Goal: Information Seeking & Learning: Find specific page/section

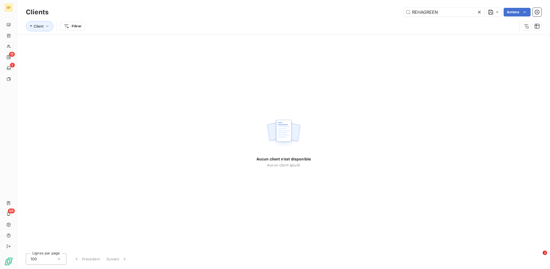
drag, startPoint x: 447, startPoint y: 12, endPoint x: 365, endPoint y: 13, distance: 82.3
click at [373, 13] on div "REHAGREEN Actions" at bounding box center [298, 12] width 487 height 9
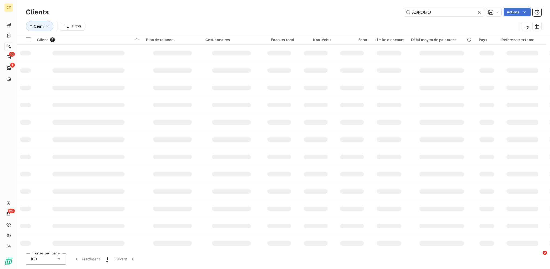
type input "AGROBIO"
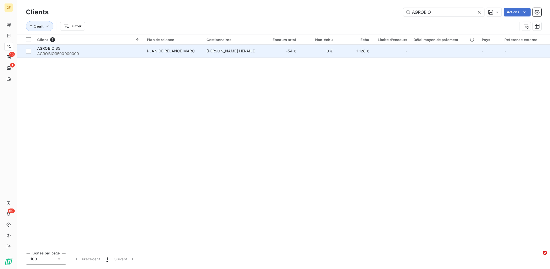
click at [94, 49] on div "AGROBIO 35" at bounding box center [88, 48] width 103 height 5
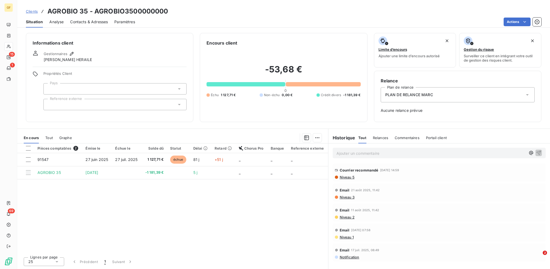
click at [36, 10] on span "Clients" at bounding box center [32, 11] width 12 height 4
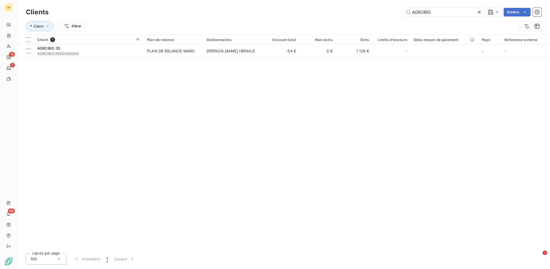
drag, startPoint x: 434, startPoint y: 13, endPoint x: 301, endPoint y: 15, distance: 133.0
click at [358, 14] on div "AGROBIO Actions" at bounding box center [298, 12] width 487 height 9
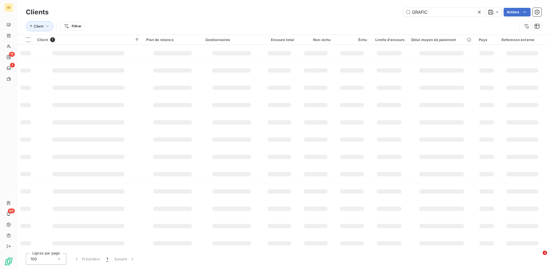
type input "GRAFIC"
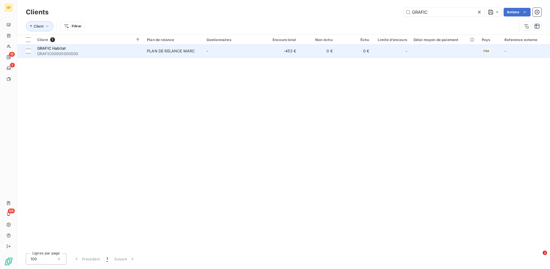
click at [198, 55] on td "PLAN DE RELANCE MARC" at bounding box center [174, 51] width 60 height 13
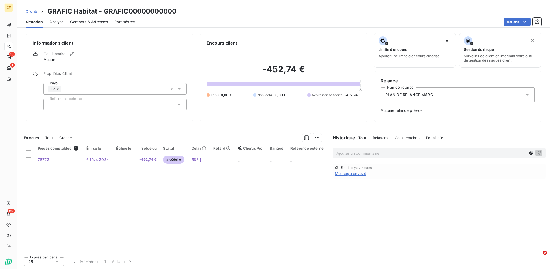
click at [346, 151] on p "Ajouter un commentaire ﻿" at bounding box center [431, 153] width 189 height 7
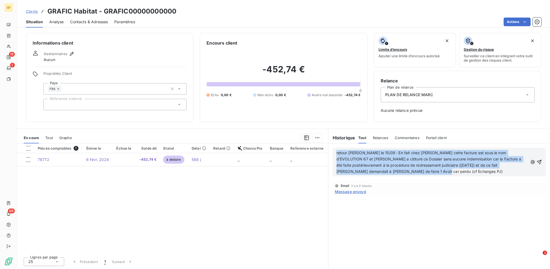
drag, startPoint x: 391, startPoint y: 172, endPoint x: 329, endPoint y: 149, distance: 67.0
click at [329, 149] on div "retour [PERSON_NAME] le 15/09 : En fait chez [PERSON_NAME] cette facture est so…" at bounding box center [440, 161] width 222 height 37
copy span "retour [PERSON_NAME] le 15/09 : En fait chez [PERSON_NAME] cette facture est so…"
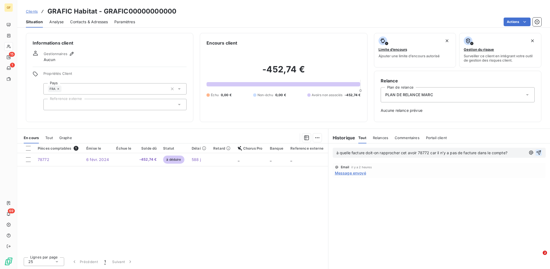
click at [539, 152] on icon "button" at bounding box center [539, 152] width 5 height 5
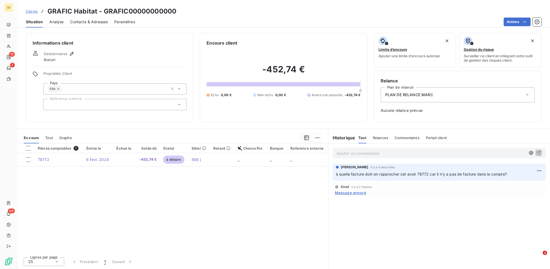
click at [352, 152] on p "Ajouter un commentaire ﻿" at bounding box center [431, 153] width 189 height 7
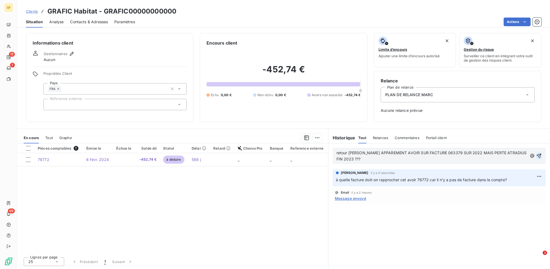
click at [541, 155] on icon "button" at bounding box center [539, 156] width 5 height 5
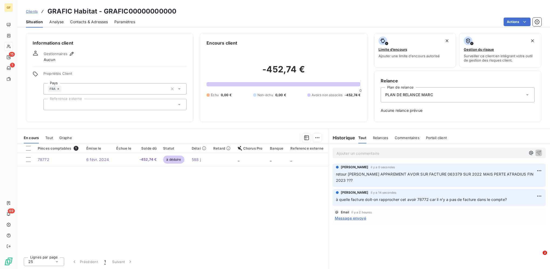
click at [346, 155] on p "Ajouter un commentaire ﻿" at bounding box center [431, 153] width 189 height 7
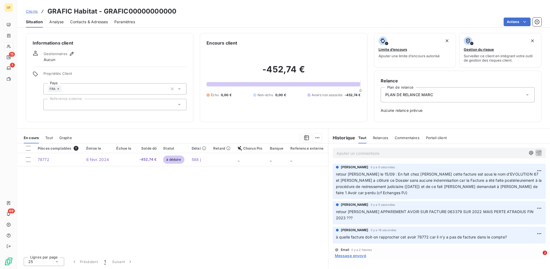
click at [33, 12] on span "Clients" at bounding box center [32, 11] width 12 height 4
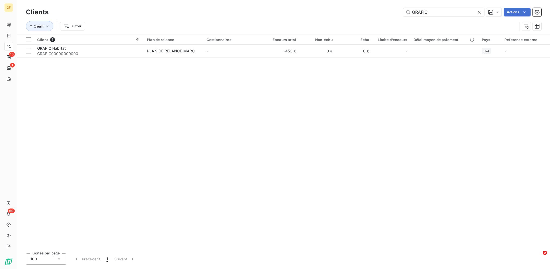
drag, startPoint x: 440, startPoint y: 14, endPoint x: 336, endPoint y: 8, distance: 104.6
click at [338, 8] on div "GRAFIC Actions" at bounding box center [298, 12] width 487 height 9
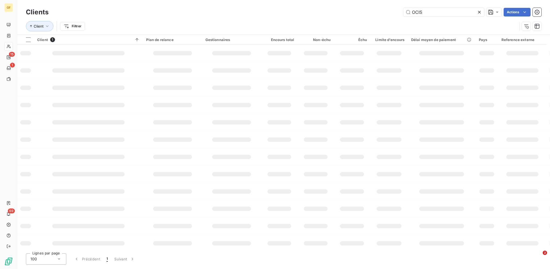
type input "OCIS"
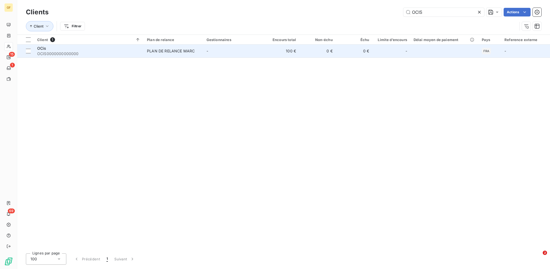
click at [155, 53] on div "PLAN DE RELANCE MARC" at bounding box center [171, 50] width 48 height 5
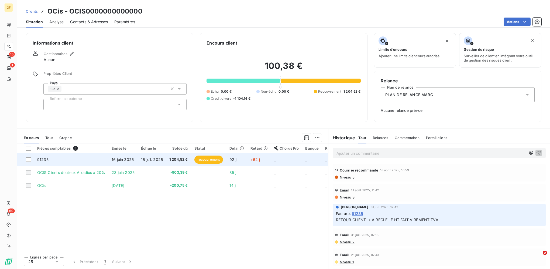
click at [216, 160] on span "recouvrement" at bounding box center [209, 159] width 29 height 8
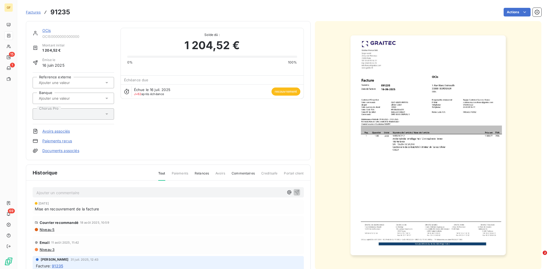
click at [35, 13] on span "Factures" at bounding box center [33, 12] width 15 height 4
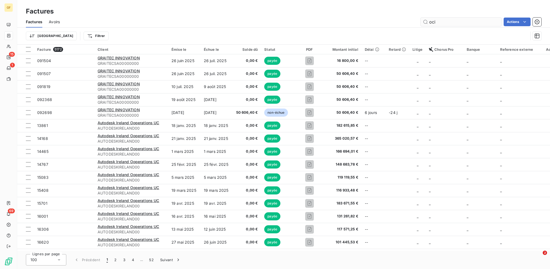
type input "ocis"
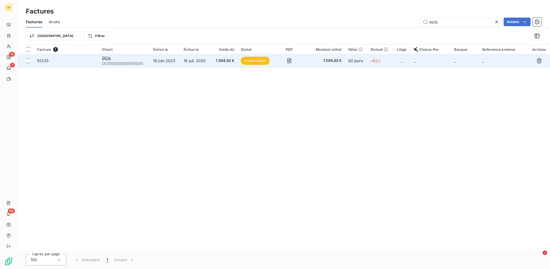
click at [163, 62] on td "16 juin 2025" at bounding box center [165, 60] width 30 height 13
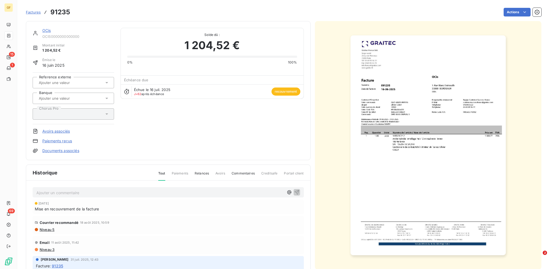
click at [59, 189] on p "Ajouter un commentaire ﻿" at bounding box center [160, 192] width 248 height 7
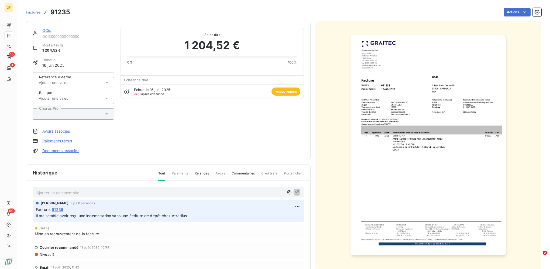
click at [78, 193] on p "Ajouter un commentaire ﻿" at bounding box center [160, 192] width 248 height 7
click at [289, 205] on html "GF 15 1 69 Factures 91235 Actions OCis OCIS0000000000000 Montant initial 1 204,…" at bounding box center [275, 134] width 550 height 269
click at [274, 229] on div "Supprimer" at bounding box center [278, 228] width 30 height 9
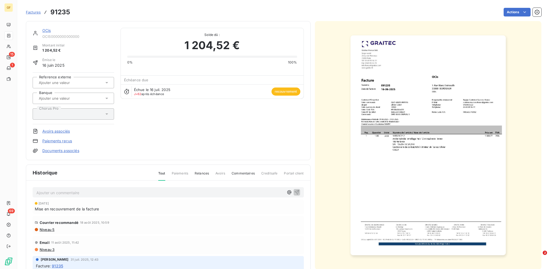
click at [45, 30] on link "OCis" at bounding box center [46, 30] width 9 height 5
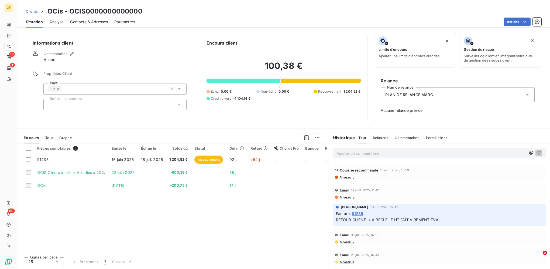
click at [371, 149] on div "Ajouter un commentaire ﻿" at bounding box center [439, 153] width 213 height 11
click at [371, 150] on p "Ajouter un commentaire ﻿" at bounding box center [431, 153] width 189 height 7
drag, startPoint x: 380, startPoint y: 153, endPoint x: 364, endPoint y: 151, distance: 16.8
click at [364, 151] on span "Il me semble avoir reçu une indemnisation sans une écriture de dépôt chez Atrad…" at bounding box center [412, 152] width 151 height 5
click at [372, 153] on span "Il me semble avoir reçu une indemnisation sans une écriture de dépôt chez Atrad…" at bounding box center [412, 152] width 151 height 5
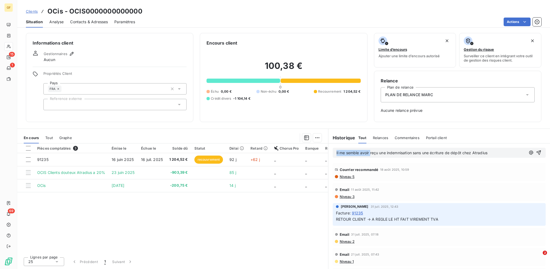
drag, startPoint x: 371, startPoint y: 152, endPoint x: 319, endPoint y: 149, distance: 51.6
click at [319, 149] on div "En cours Tout Graphe Pièces comptables 3 Émise le Échue le Solde dû Statut Déla…" at bounding box center [283, 198] width 533 height 140
click at [537, 151] on icon "button" at bounding box center [539, 152] width 5 height 5
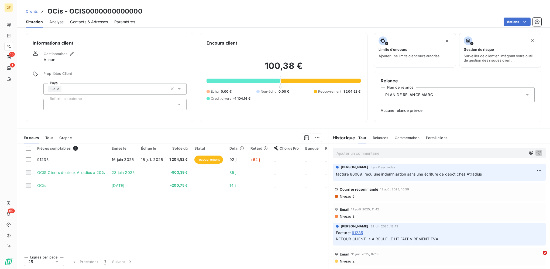
click at [361, 154] on p "Ajouter un commentaire ﻿" at bounding box center [431, 153] width 189 height 7
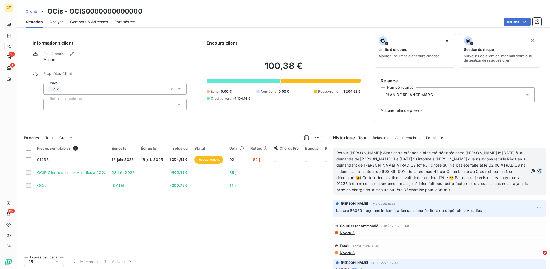
click at [493, 172] on span "Retour [PERSON_NAME]: Alors cette créance a bien été déclarée chez [PERSON_NAME…" at bounding box center [433, 171] width 192 height 42
click at [418, 176] on span "Retour [PERSON_NAME]: Alors cette créance a bien été déclarée chez [PERSON_NAME…" at bounding box center [433, 171] width 192 height 42
click at [537, 170] on icon "button" at bounding box center [539, 170] width 5 height 5
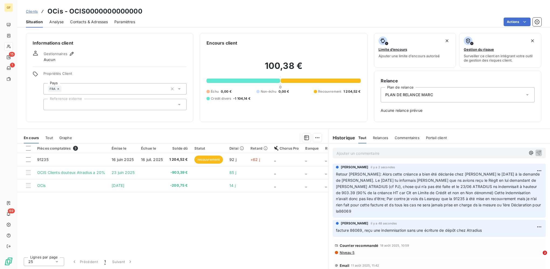
click at [31, 12] on span "Clients" at bounding box center [32, 11] width 12 height 4
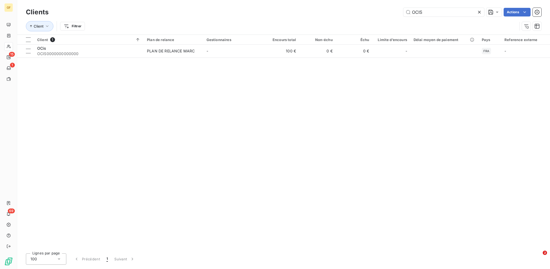
drag, startPoint x: 427, startPoint y: 8, endPoint x: 390, endPoint y: 5, distance: 37.1
click at [391, 6] on div "Clients OCIS Actions Client Filtrer" at bounding box center [283, 17] width 533 height 35
type input "LA PLURIELLE DU BAT"
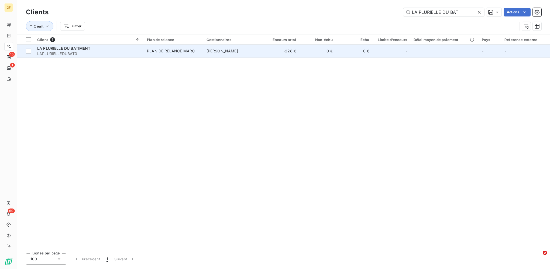
click at [178, 51] on div "PLAN DE RELANCE MARC" at bounding box center [171, 50] width 48 height 5
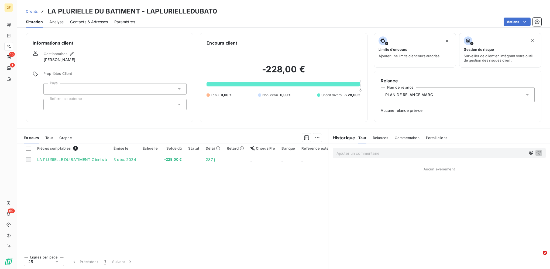
click at [351, 153] on p "Ajouter un commentaire ﻿" at bounding box center [431, 153] width 189 height 7
drag, startPoint x: 363, startPoint y: 151, endPoint x: 453, endPoint y: 151, distance: 90.7
click at [453, 151] on p "Retour client: LA PLURIELLE DU BAT" at bounding box center [431, 153] width 189 height 6
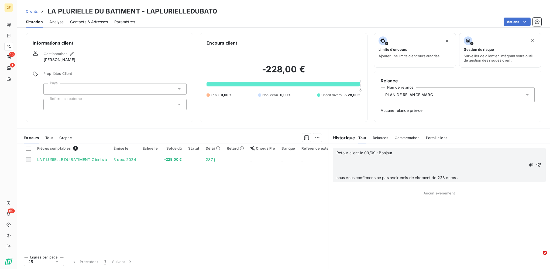
click at [341, 171] on p "﻿" at bounding box center [431, 171] width 189 height 6
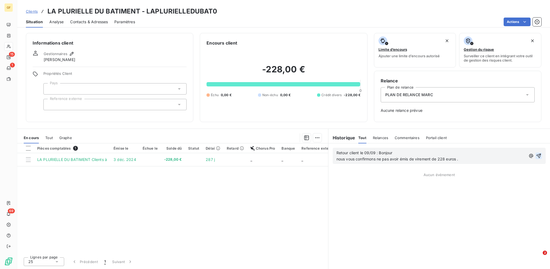
click at [541, 155] on icon "button" at bounding box center [538, 155] width 5 height 5
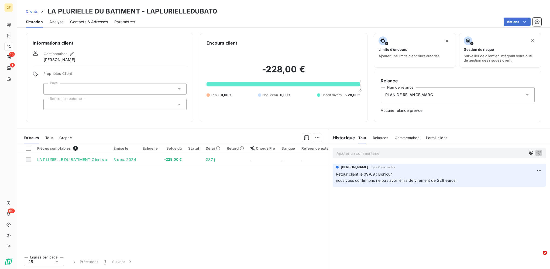
click at [33, 11] on span "Clients" at bounding box center [32, 11] width 12 height 4
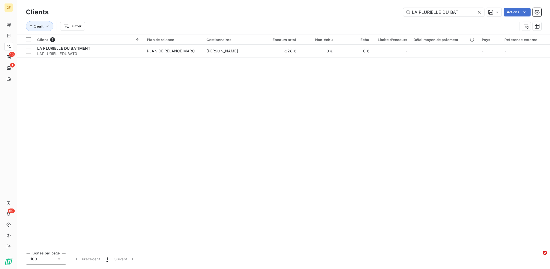
drag, startPoint x: 465, startPoint y: 14, endPoint x: 376, endPoint y: 13, distance: 88.8
click at [378, 13] on div "LA PLURIELLE DU BAT Actions" at bounding box center [298, 12] width 487 height 9
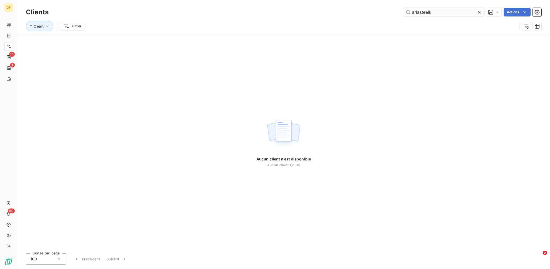
click at [418, 12] on input "arlasteelk" at bounding box center [444, 12] width 81 height 9
click at [461, 11] on input "armasteelk" at bounding box center [444, 12] width 81 height 9
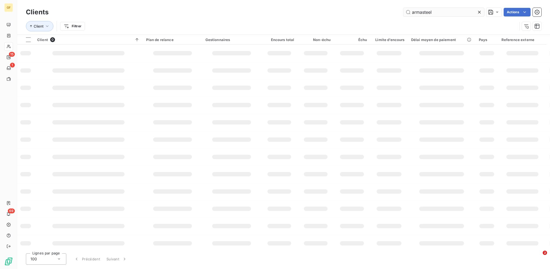
type input "armasteel"
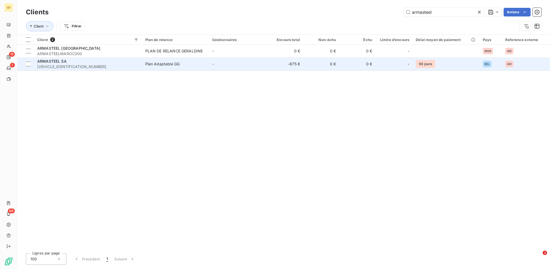
click at [184, 63] on span "Plan Adaptable GG" at bounding box center [175, 63] width 60 height 5
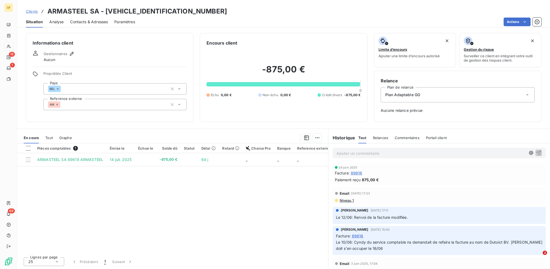
click at [355, 153] on p "Ajouter un commentaire ﻿" at bounding box center [431, 153] width 189 height 7
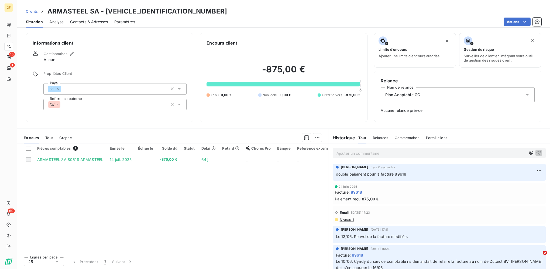
click at [355, 153] on p "Ajouter un commentaire ﻿" at bounding box center [431, 153] width 189 height 7
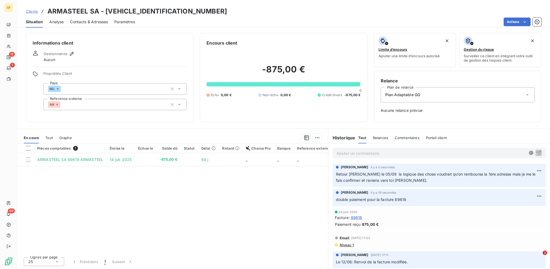
click at [33, 13] on link "Clients" at bounding box center [32, 11] width 12 height 5
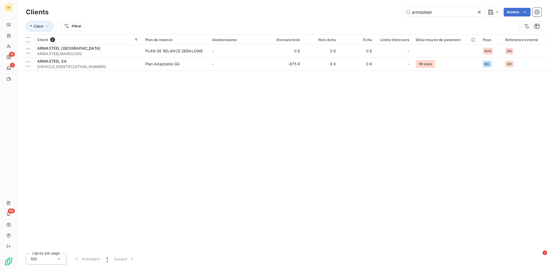
drag, startPoint x: 403, startPoint y: 11, endPoint x: 374, endPoint y: 8, distance: 29.3
click at [379, 9] on div "armasteel Actions" at bounding box center [298, 12] width 487 height 9
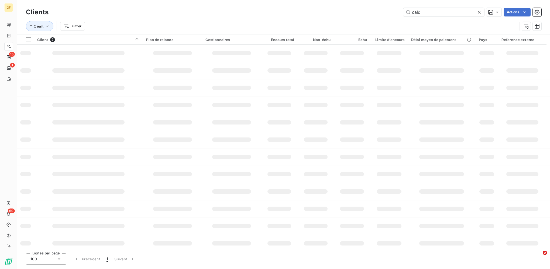
type input "calq"
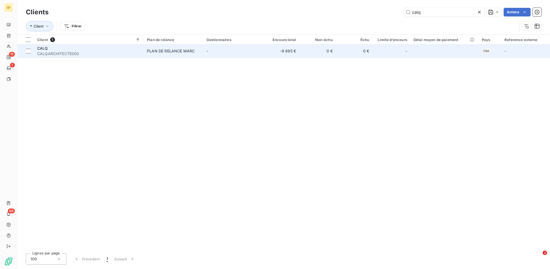
click at [136, 49] on div "CALQ" at bounding box center [88, 48] width 103 height 5
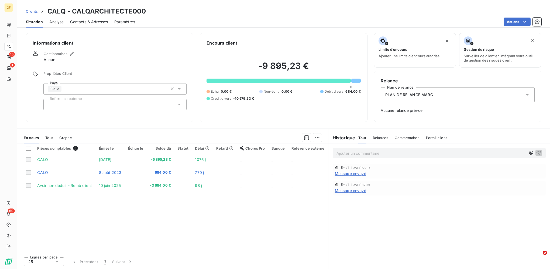
click at [35, 9] on span "Clients" at bounding box center [32, 11] width 12 height 4
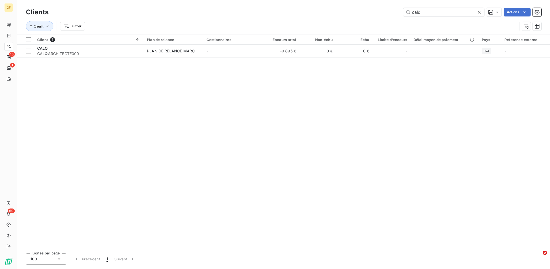
drag, startPoint x: 426, startPoint y: 10, endPoint x: 373, endPoint y: 3, distance: 53.3
click at [376, 5] on div "Clients calq Actions Client Filtrer" at bounding box center [283, 17] width 533 height 35
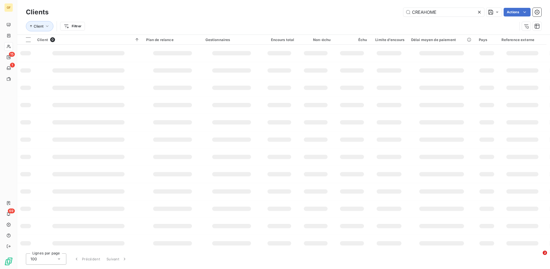
type input "CREAHOME"
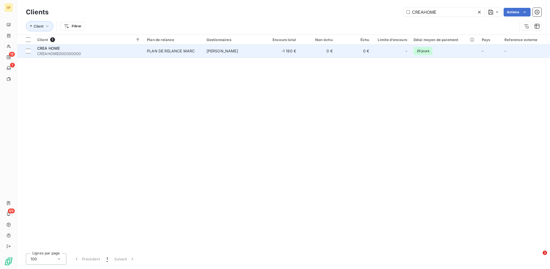
click at [221, 53] on span "[PERSON_NAME]" at bounding box center [223, 51] width 32 height 5
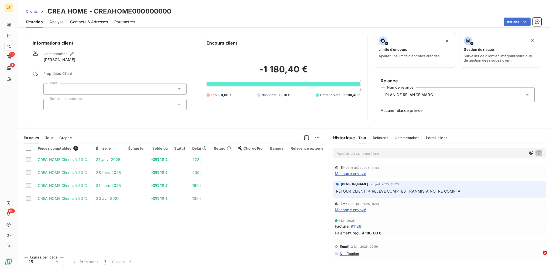
click at [350, 151] on p "Ajouter un commentaire ﻿" at bounding box center [431, 153] width 189 height 7
click at [381, 150] on p "retour [PERSON_NAME] le 04/09 [PERSON_NAME] non exploitable. Sans reports à nou…" at bounding box center [431, 153] width 189 height 6
click at [380, 152] on span "retour [PERSON_NAME] le 04/09 [PERSON_NAME] non exploitable. Sans reports à nou…" at bounding box center [421, 152] width 169 height 5
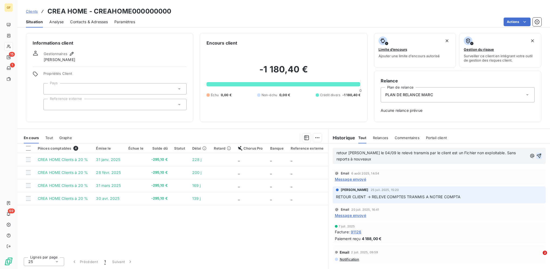
click at [542, 153] on button "button" at bounding box center [540, 155] width 6 height 6
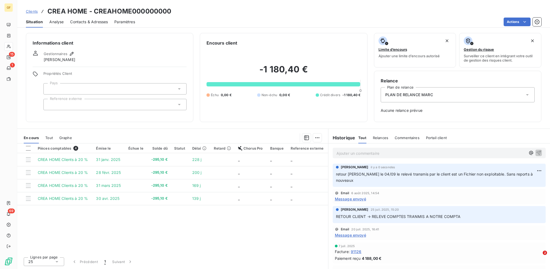
click at [376, 154] on p "Ajouter un commentaire ﻿" at bounding box center [431, 153] width 189 height 7
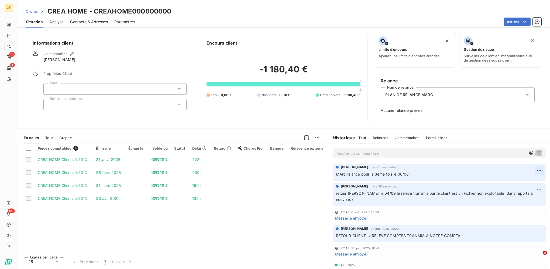
click at [537, 170] on html "GF 15 1 69 Clients CREA HOME - CREAHOME000000000 Situation Analyse Contacts & A…" at bounding box center [275, 134] width 550 height 269
click at [516, 183] on div "Editer" at bounding box center [522, 182] width 30 height 9
click at [402, 175] on span "MArc relance pour la 3ème fois le 06/08" at bounding box center [372, 174] width 73 height 5
click at [459, 173] on p "MArc relance pour la 3ème fois le 05/08" at bounding box center [435, 174] width 199 height 6
click at [37, 11] on span "Clients" at bounding box center [32, 11] width 12 height 4
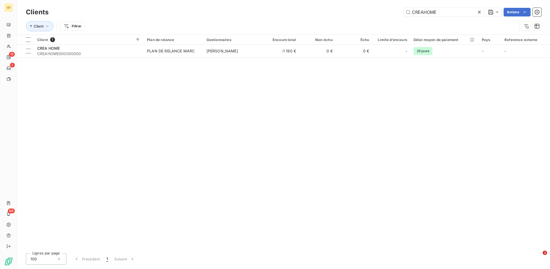
drag, startPoint x: 384, startPoint y: 8, endPoint x: 364, endPoint y: 8, distance: 20.0
click at [364, 8] on div "CREAHOME Actions" at bounding box center [298, 12] width 487 height 9
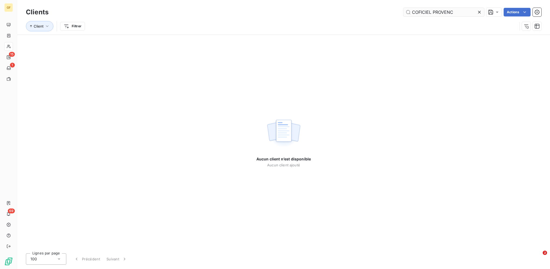
click at [435, 13] on input "COFICIEL PROVENC" at bounding box center [444, 12] width 81 height 9
click at [460, 13] on input "COFICIEL PROVENC" at bounding box center [444, 12] width 81 height 9
drag, startPoint x: 458, startPoint y: 13, endPoint x: 433, endPoint y: 12, distance: 24.6
click at [433, 12] on input "COFICIEL PROVENC" at bounding box center [444, 12] width 81 height 9
drag, startPoint x: 433, startPoint y: 12, endPoint x: 384, endPoint y: 9, distance: 49.7
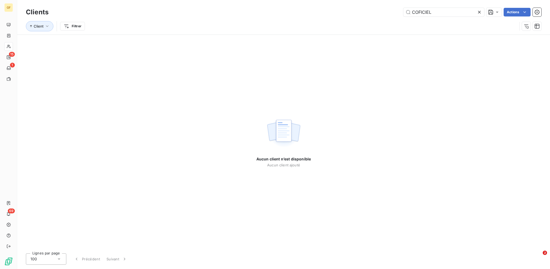
click at [384, 9] on div "COFICIEL Actions" at bounding box center [298, 12] width 487 height 9
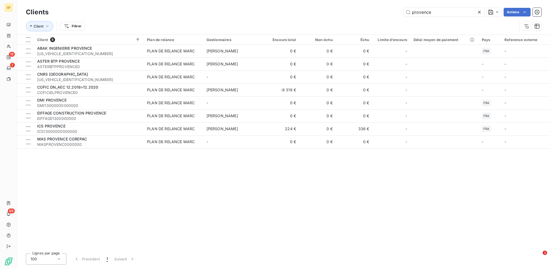
type input "provence"
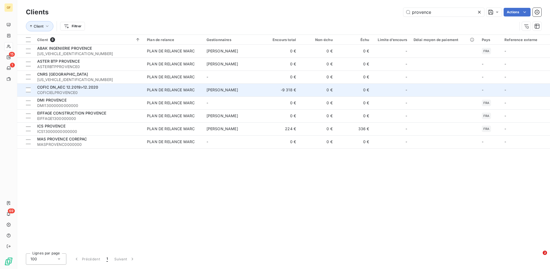
click at [117, 86] on div "COFIC DN_AEC 12.2019>12.2020" at bounding box center [88, 86] width 103 height 5
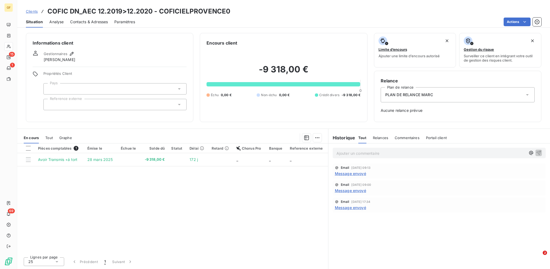
click at [29, 9] on span "Clients" at bounding box center [32, 11] width 12 height 4
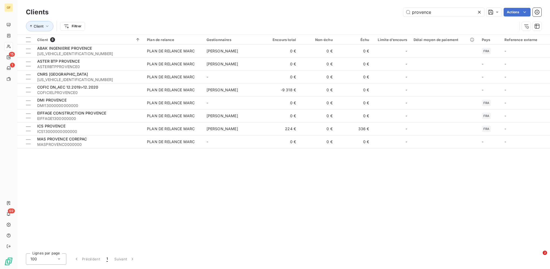
drag, startPoint x: 437, startPoint y: 12, endPoint x: 342, endPoint y: 11, distance: 95.5
click at [349, 11] on div "provence Actions" at bounding box center [298, 12] width 487 height 9
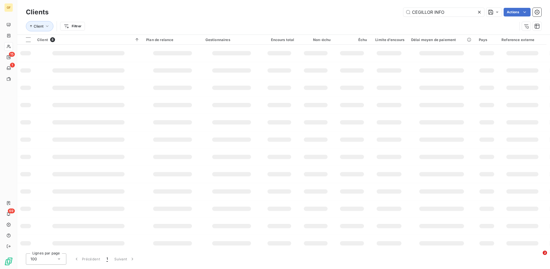
type input "CEGILLOR INFO"
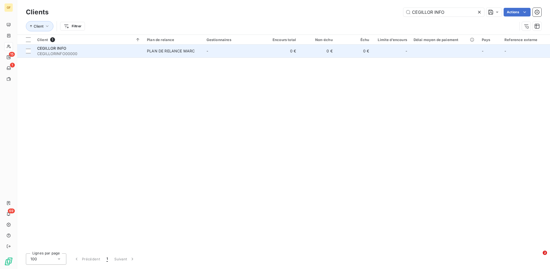
click at [118, 56] on span "CEGILLORINFO00000" at bounding box center [88, 53] width 103 height 5
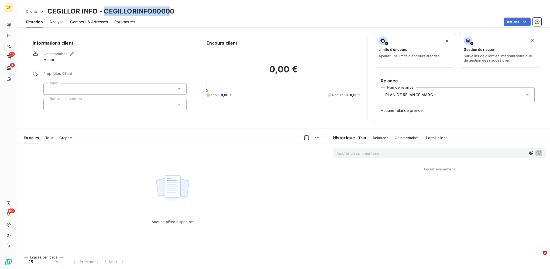
drag, startPoint x: 104, startPoint y: 11, endPoint x: 168, endPoint y: 11, distance: 63.7
click at [168, 11] on h3 "CEGILLOR INFO - CEGILLORINFO00000" at bounding box center [110, 11] width 127 height 10
copy h3 "CEGILLORINFO0000"
click at [32, 11] on span "Clients" at bounding box center [32, 11] width 12 height 4
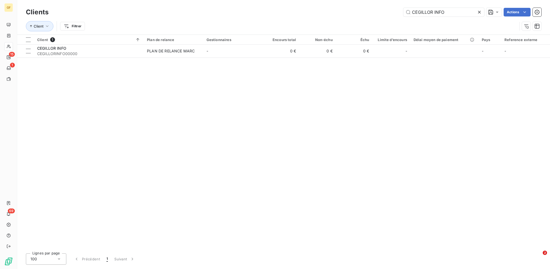
drag, startPoint x: 447, startPoint y: 12, endPoint x: 337, endPoint y: 7, distance: 110.2
click at [338, 7] on div "Clients CEGILLOR INFO Actions" at bounding box center [284, 11] width 516 height 11
type input "UNANIME ARCHITECTE"
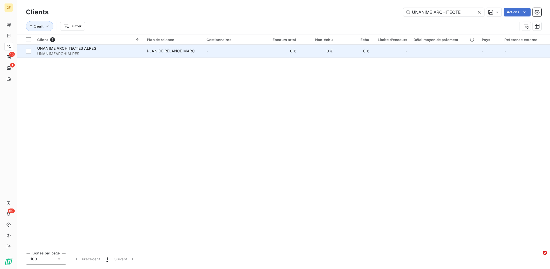
click at [182, 50] on div "PLAN DE RELANCE MARC" at bounding box center [171, 50] width 48 height 5
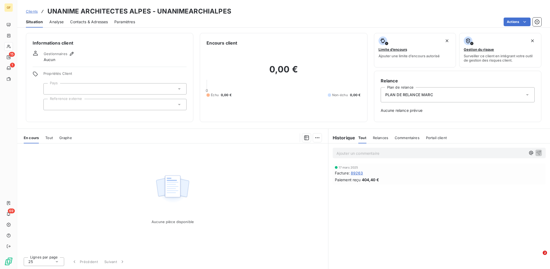
click at [36, 9] on span "Clients" at bounding box center [32, 11] width 12 height 4
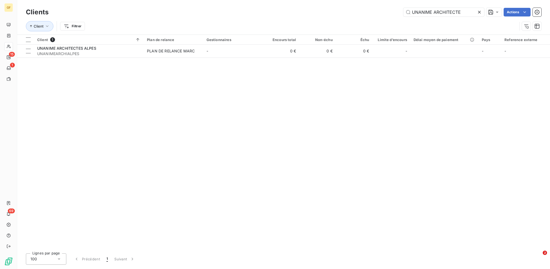
drag, startPoint x: 435, startPoint y: 11, endPoint x: 547, endPoint y: 13, distance: 112.5
click at [537, 14] on div "UNANIME ARCHITECTE Actions" at bounding box center [298, 12] width 487 height 9
drag, startPoint x: 426, startPoint y: 11, endPoint x: 476, endPoint y: 16, distance: 50.8
click at [476, 16] on div "Clients UNANIME Actions" at bounding box center [284, 11] width 516 height 11
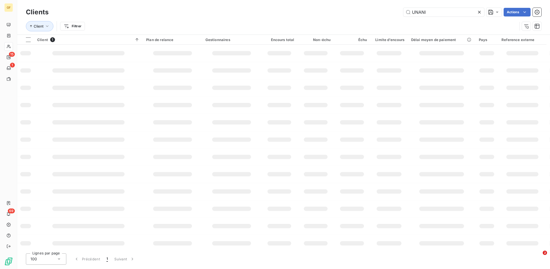
type input "UNANI"
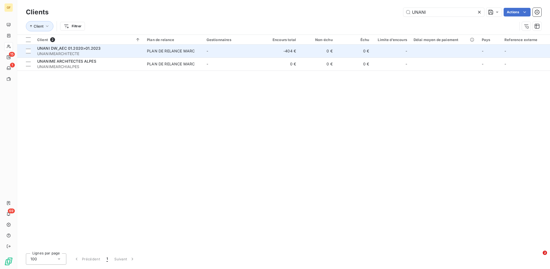
click at [96, 51] on span "UNANIMEARCHITECTE" at bounding box center [88, 53] width 103 height 5
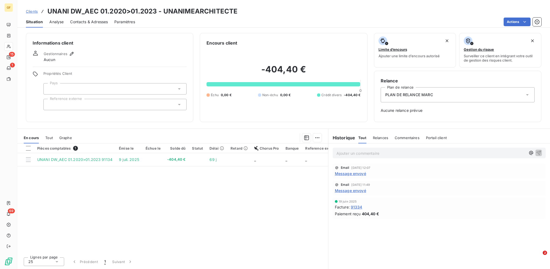
click at [29, 11] on span "Clients" at bounding box center [32, 11] width 12 height 4
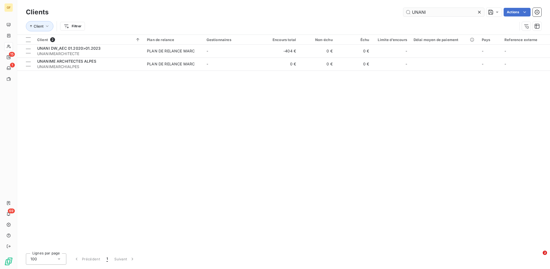
drag, startPoint x: 430, startPoint y: 14, endPoint x: 403, endPoint y: 9, distance: 27.4
click at [404, 9] on input "UNANI" at bounding box center [444, 12] width 81 height 9
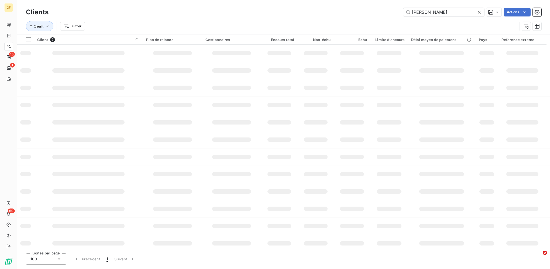
type input "[PERSON_NAME]"
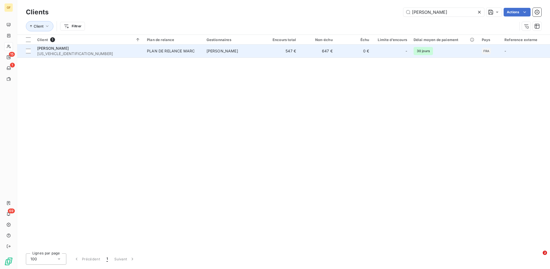
click at [135, 53] on span "[US_VEHICLE_IDENTIFICATION_NUMBER]" at bounding box center [88, 53] width 103 height 5
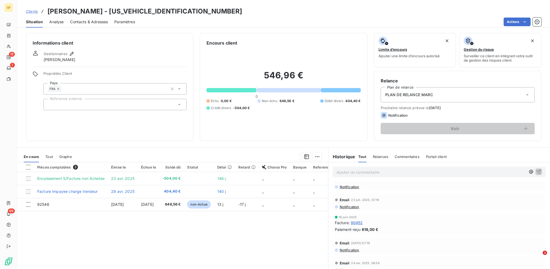
scroll to position [108, 0]
click at [32, 13] on link "Clients" at bounding box center [32, 11] width 12 height 5
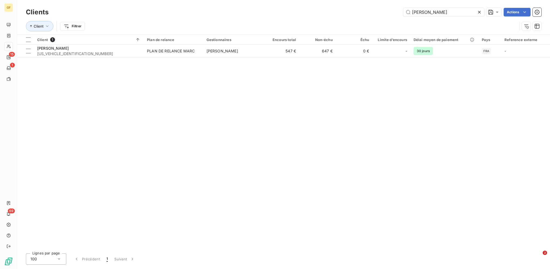
drag, startPoint x: 455, startPoint y: 12, endPoint x: 340, endPoint y: 7, distance: 114.5
click at [355, 7] on div "Clients [PERSON_NAME] DE LA SERR Actions" at bounding box center [284, 11] width 516 height 11
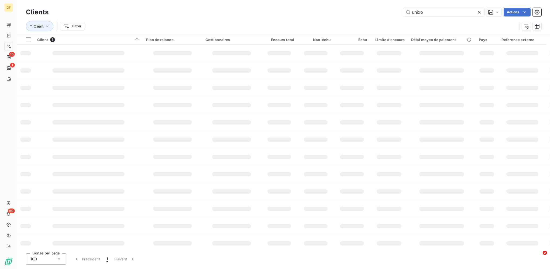
type input "unixo"
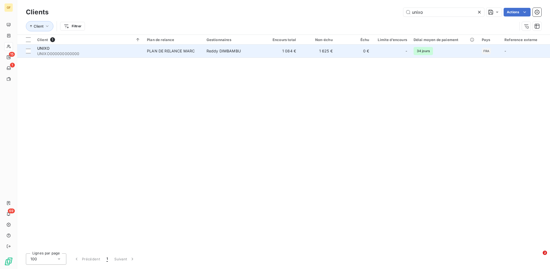
click at [237, 54] on td "Reddy DIMBAMBU" at bounding box center [233, 51] width 60 height 13
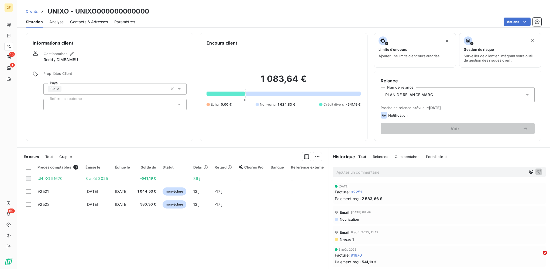
click at [30, 8] on div "Clients UNIXO - UNIXO000000000000" at bounding box center [87, 11] width 123 height 10
click at [31, 10] on span "Clients" at bounding box center [32, 11] width 12 height 4
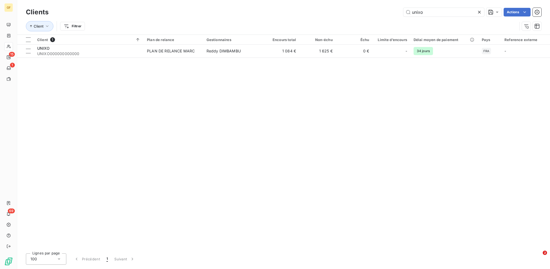
drag, startPoint x: 431, startPoint y: 12, endPoint x: 390, endPoint y: 12, distance: 41.8
click at [394, 12] on div "unixo Actions" at bounding box center [298, 12] width 487 height 9
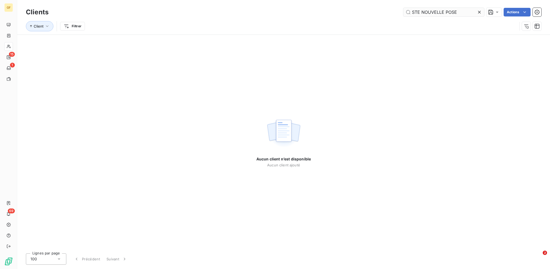
click at [422, 12] on input "STE NOUVELLE POSE" at bounding box center [444, 12] width 81 height 9
drag, startPoint x: 397, startPoint y: 10, endPoint x: 365, endPoint y: 9, distance: 31.8
click at [378, 9] on div "STENOUVELLE POSE Actions" at bounding box center [298, 12] width 487 height 9
drag, startPoint x: 437, startPoint y: 13, endPoint x: 506, endPoint y: 13, distance: 69.3
click at [501, 13] on div "NOUVELLE POSE Actions" at bounding box center [298, 12] width 487 height 9
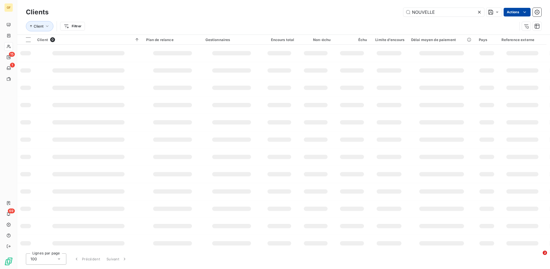
type input "NOUVELLE"
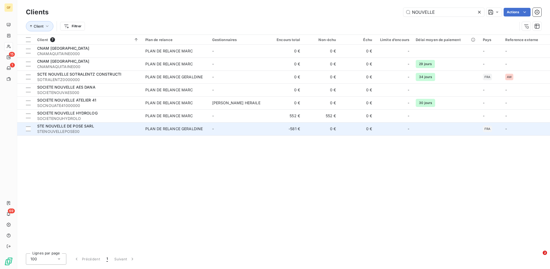
click at [116, 125] on div "STE NOUVELLE DE POSE SARL" at bounding box center [88, 125] width 102 height 5
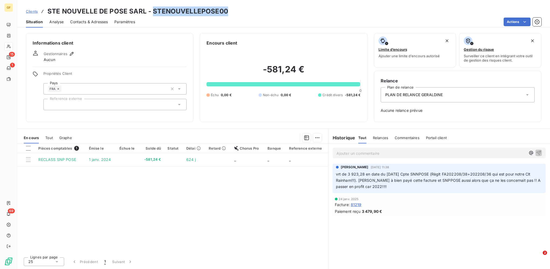
drag, startPoint x: 151, startPoint y: 11, endPoint x: 227, endPoint y: 11, distance: 75.8
click at [227, 11] on div "Clients STE NOUVELLE DE POSE SARL - STENOUVELLEPOSE00" at bounding box center [283, 11] width 533 height 10
copy h3 "STENOUVELLEPOSE00"
